Goal: Navigation & Orientation: Find specific page/section

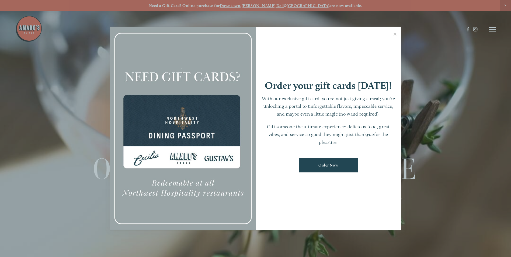
click at [395, 34] on link "Close" at bounding box center [395, 34] width 11 height 15
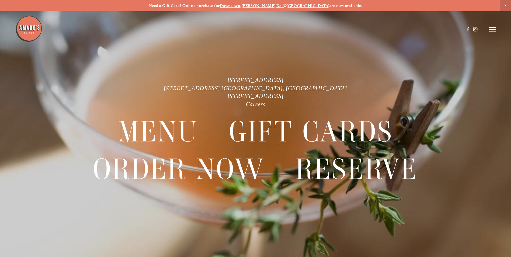
click at [494, 28] on icon at bounding box center [492, 29] width 6 height 5
click at [449, 28] on span "Reserve" at bounding box center [453, 29] width 14 height 5
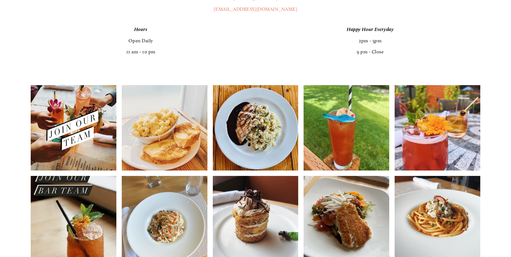
scroll to position [431, 0]
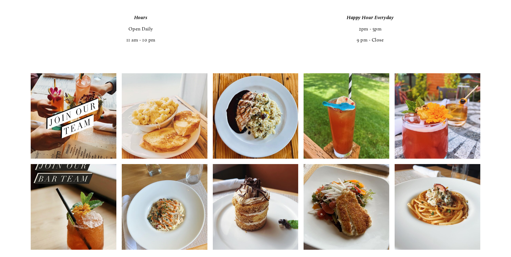
click at [68, 100] on img at bounding box center [74, 116] width 86 height 107
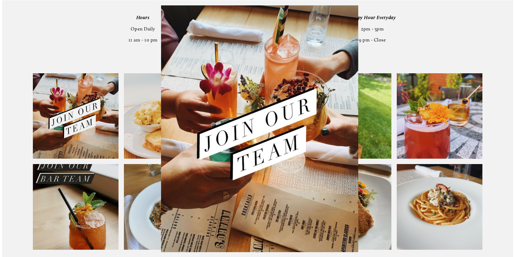
scroll to position [432, 0]
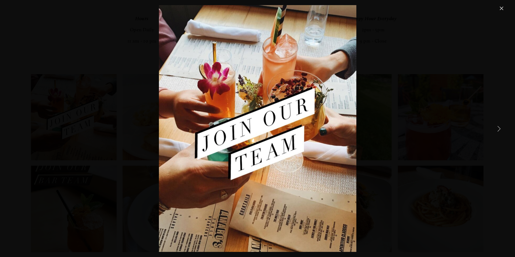
click at [504, 9] on link "Close" at bounding box center [502, 8] width 6 height 6
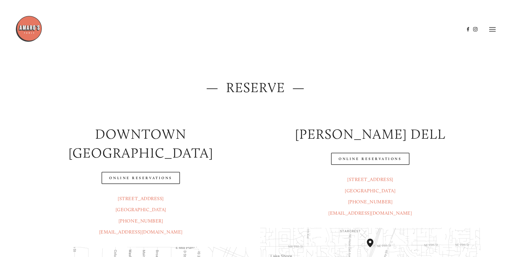
scroll to position [0, 0]
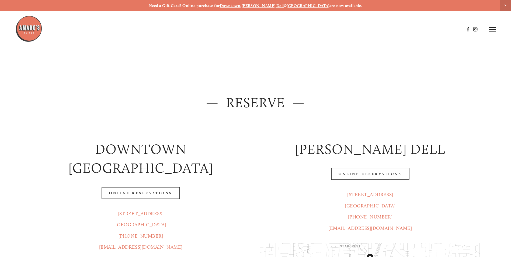
click at [490, 30] on icon at bounding box center [492, 29] width 6 height 5
click at [433, 30] on span "Gallery" at bounding box center [435, 29] width 13 height 5
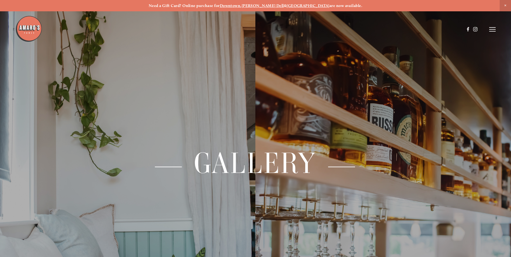
click at [493, 31] on line at bounding box center [492, 31] width 6 height 0
click at [420, 31] on span "Visit" at bounding box center [420, 29] width 9 height 5
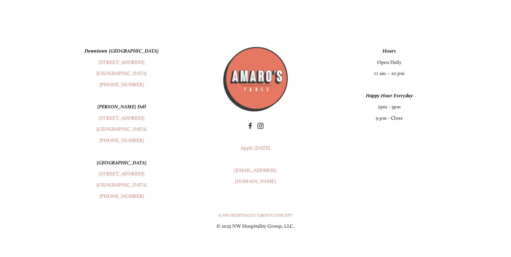
scroll to position [1451, 0]
